Goal: Navigation & Orientation: Find specific page/section

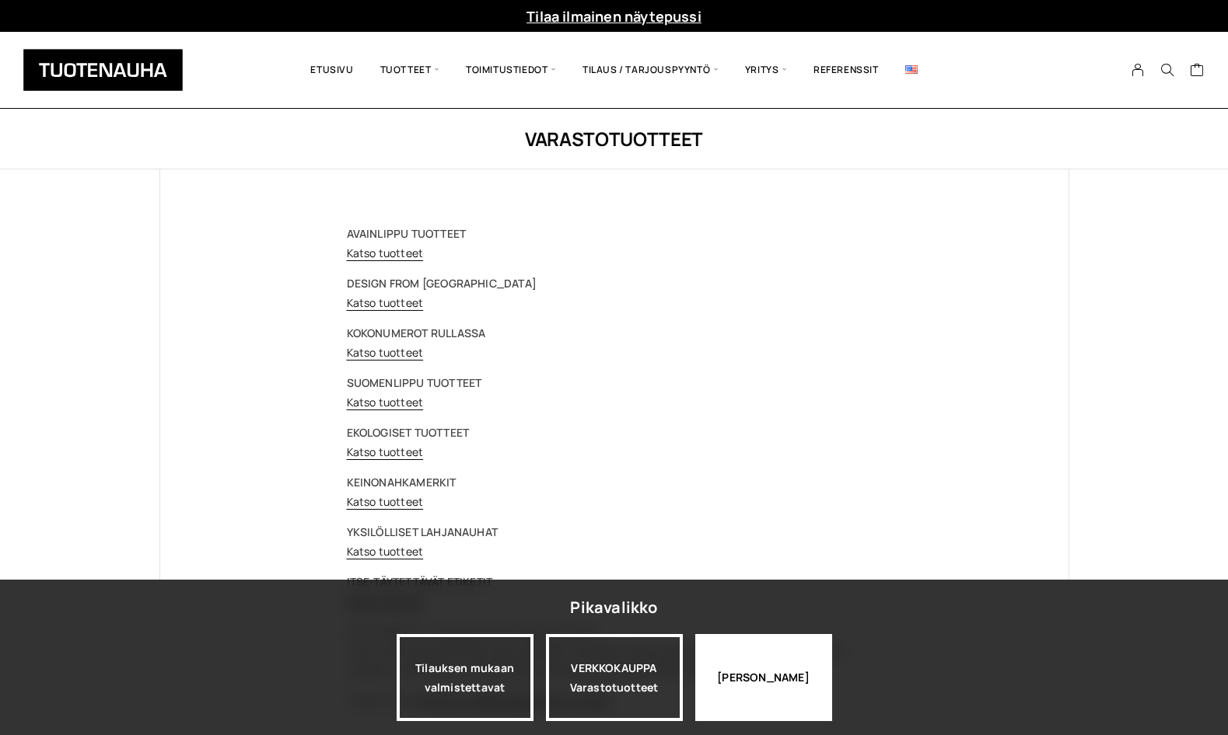
click at [771, 578] on div "[PERSON_NAME]" at bounding box center [763, 677] width 137 height 87
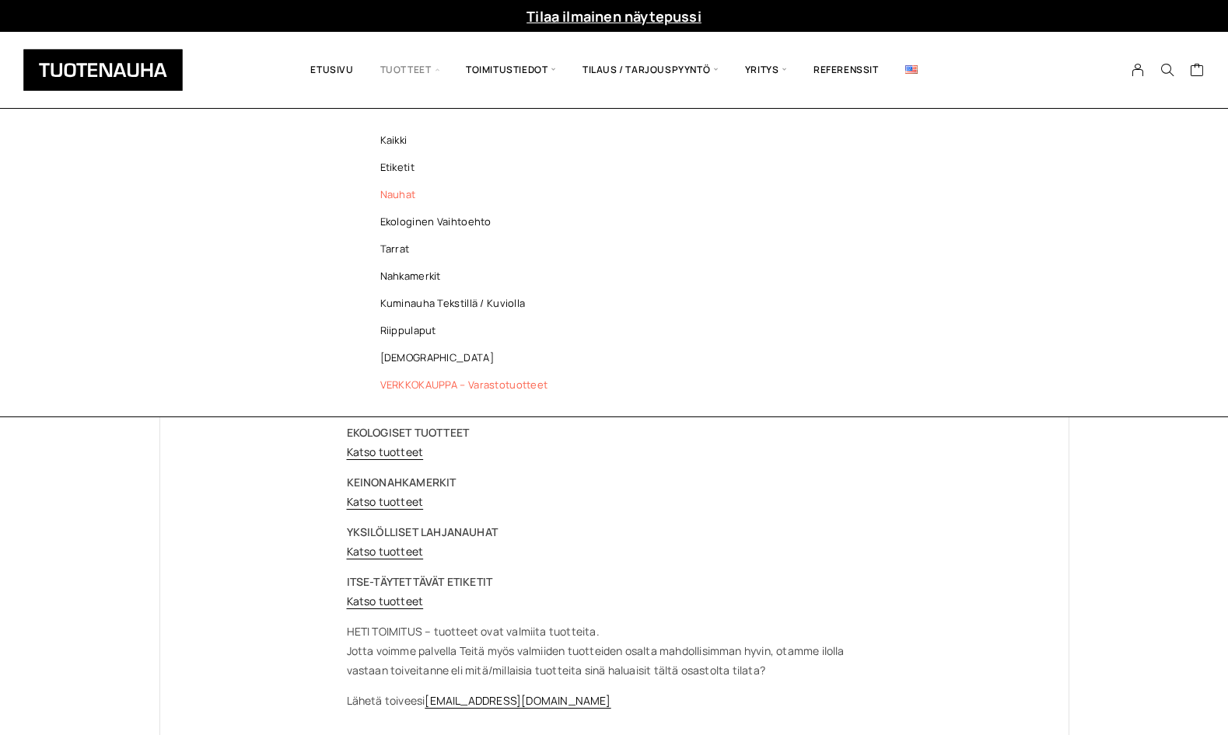
click at [407, 193] on link "Nauhat" at bounding box center [467, 194] width 225 height 27
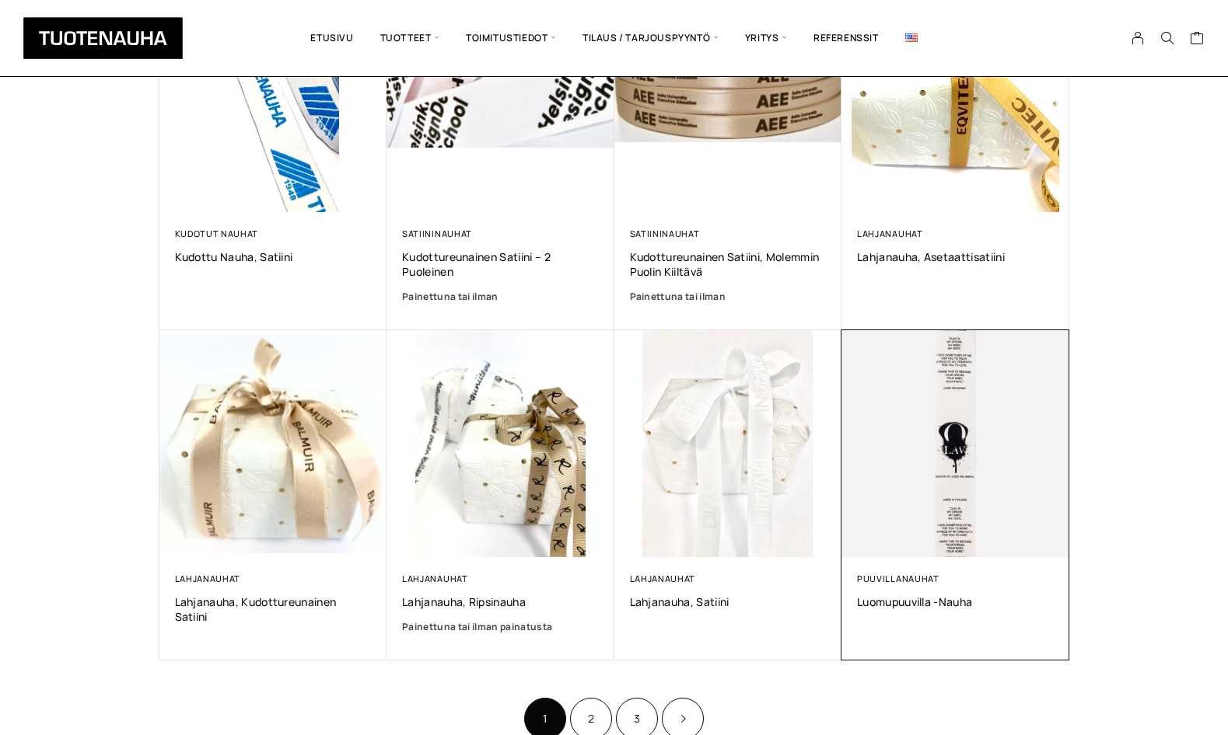
scroll to position [836, 0]
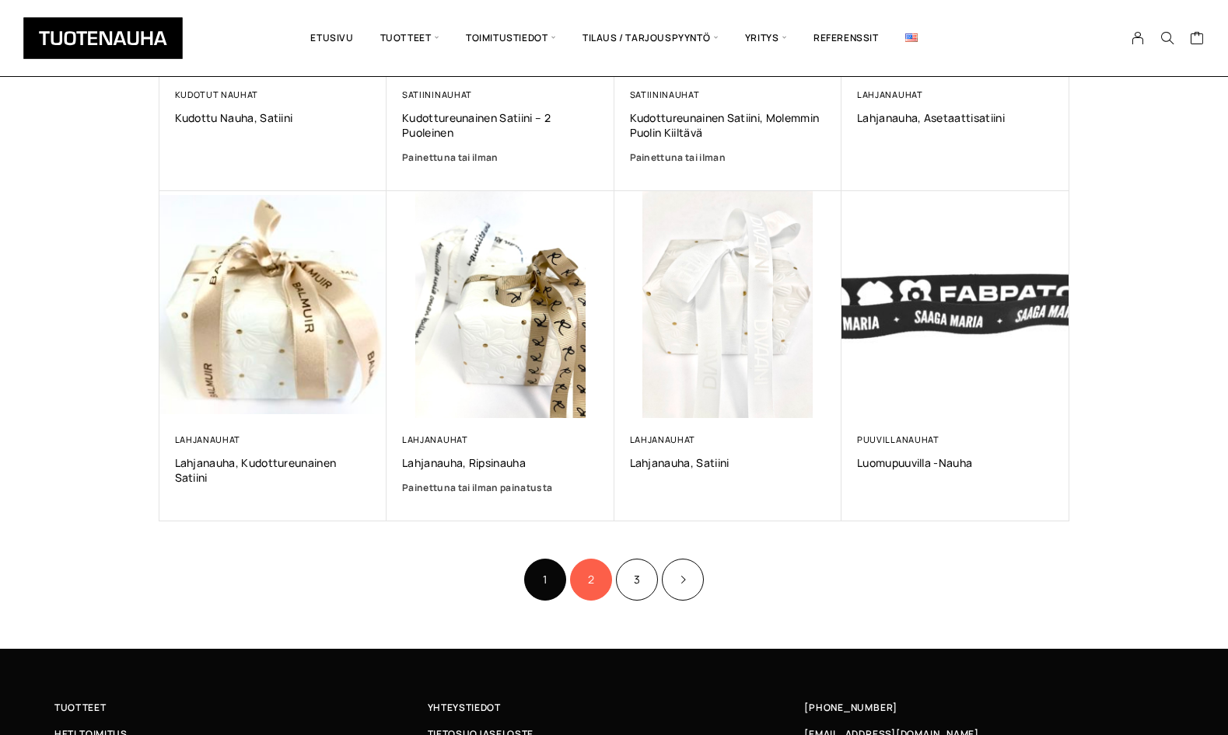
click at [592, 567] on link "2" at bounding box center [591, 580] width 42 height 42
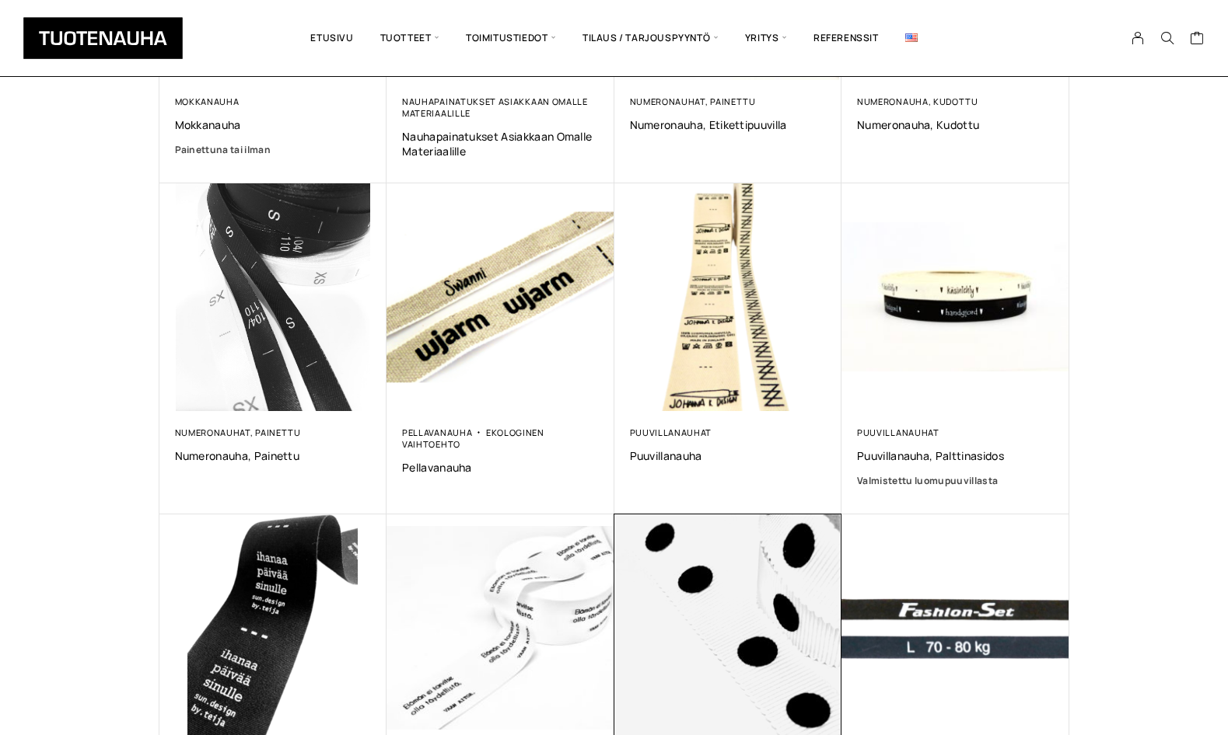
scroll to position [814, 0]
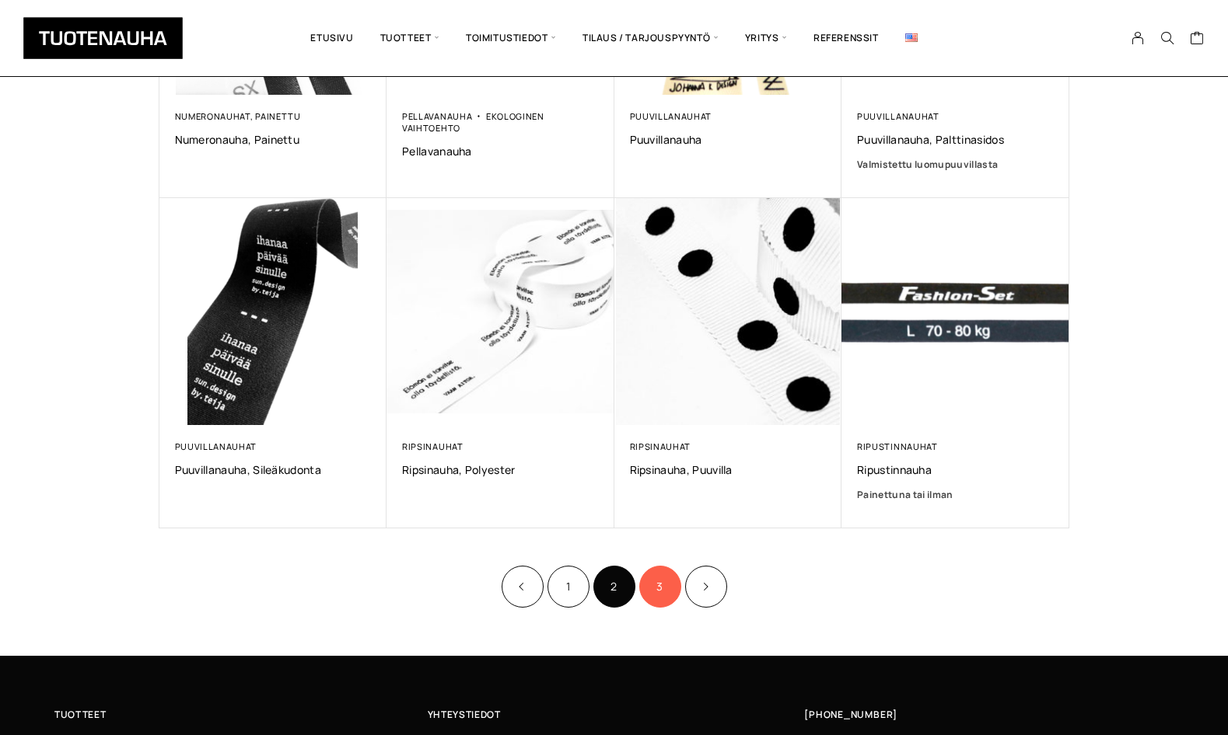
click at [656, 582] on link "3" at bounding box center [660, 587] width 42 height 42
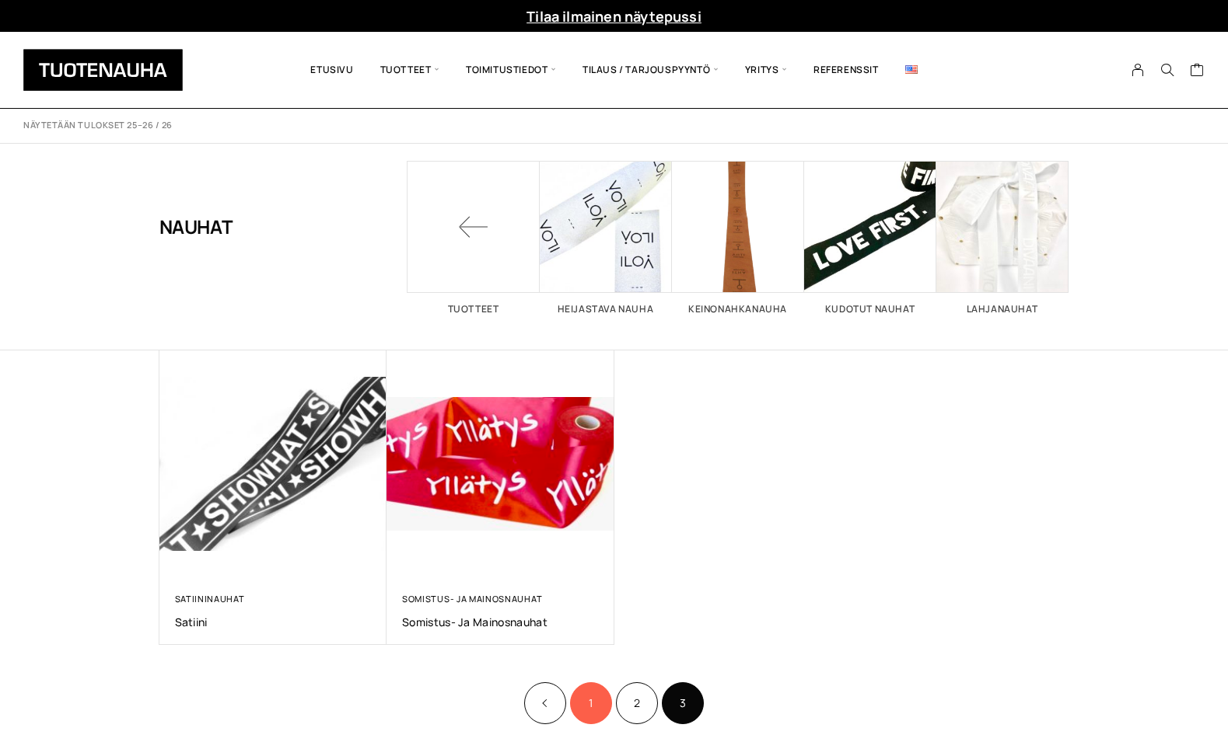
click at [589, 705] on link "1" at bounding box center [591, 704] width 42 height 42
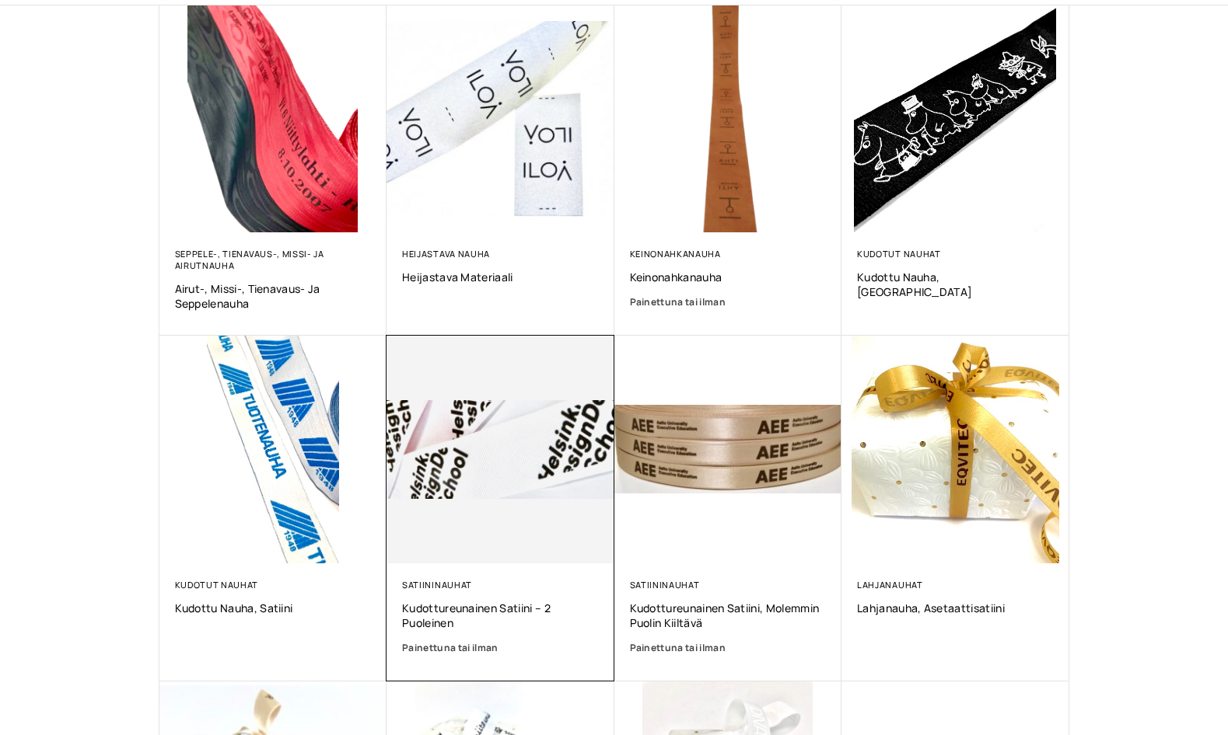
scroll to position [15, 0]
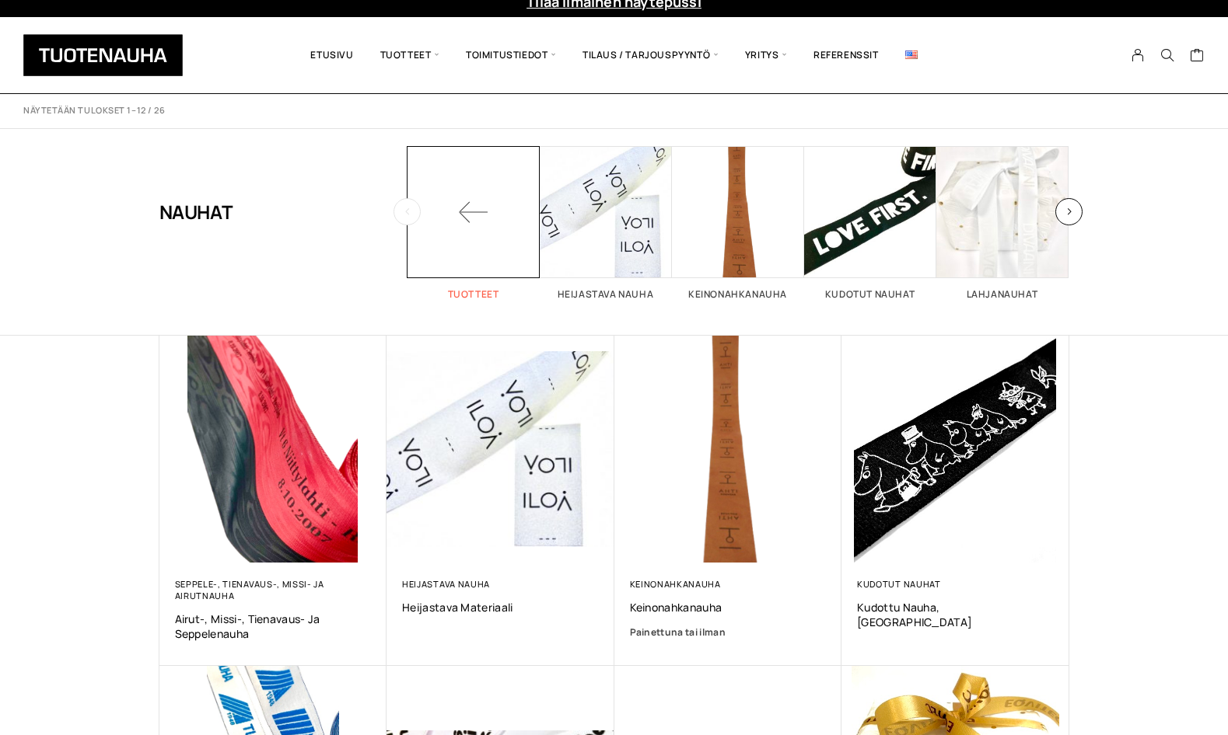
click at [491, 257] on span at bounding box center [473, 212] width 132 height 132
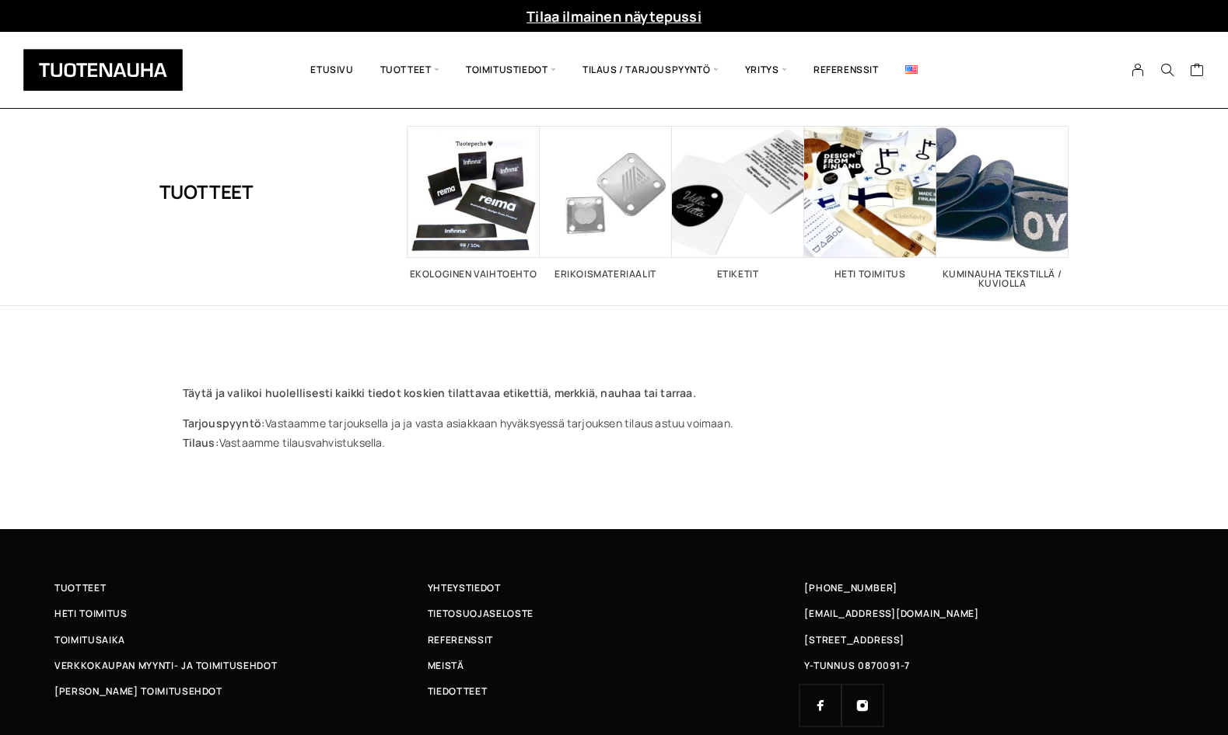
click at [783, 355] on p at bounding box center [614, 362] width 863 height 19
